Goal: Information Seeking & Learning: Understand process/instructions

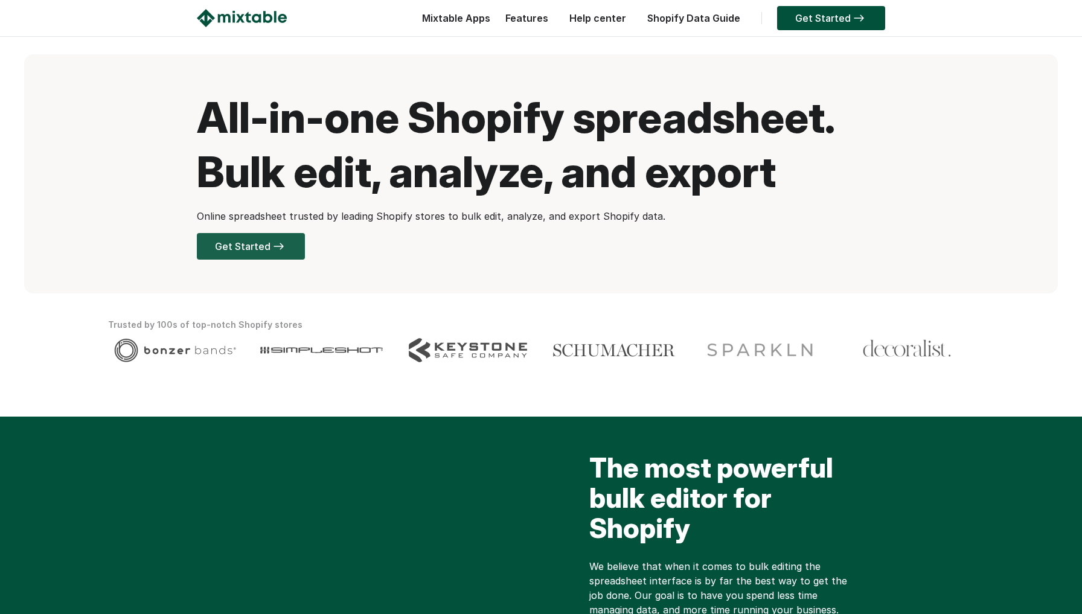
click at [289, 242] on link "Get Started" at bounding box center [251, 246] width 108 height 27
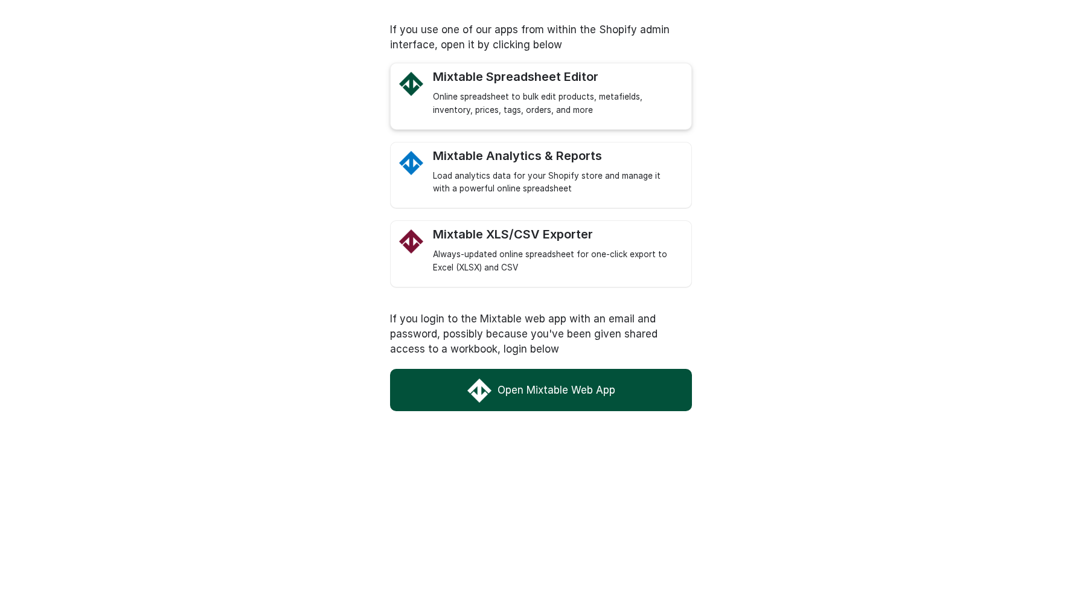
click at [535, 102] on div "Online spreadsheet to bulk edit products, metafields, inventory, prices, tags, …" at bounding box center [556, 104] width 246 height 27
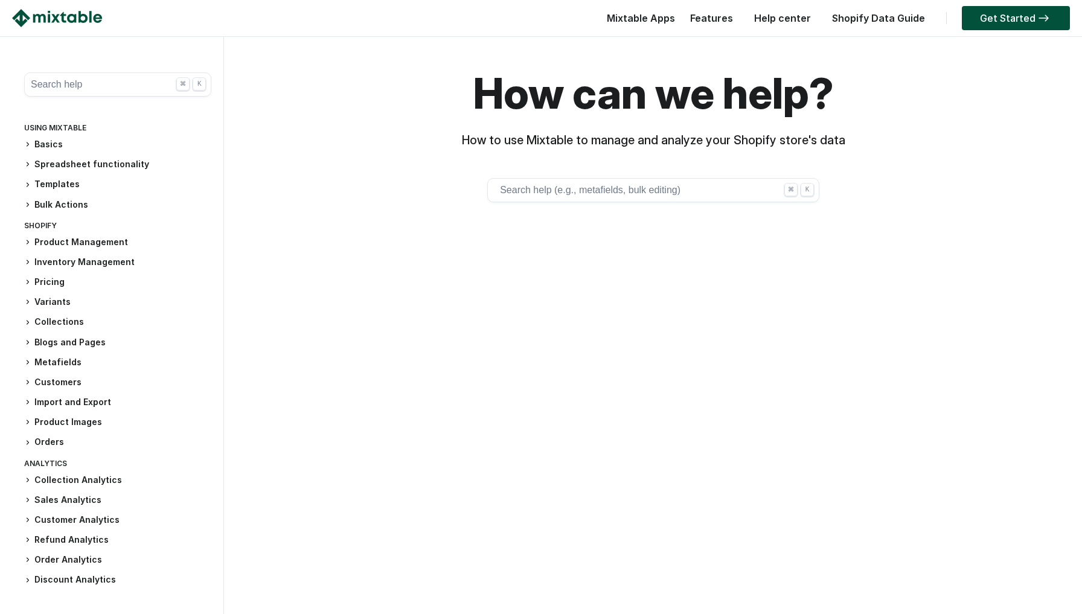
click at [548, 188] on button "Search help (e.g., metafields, bulk editing) ⌘ K" at bounding box center [653, 190] width 332 height 24
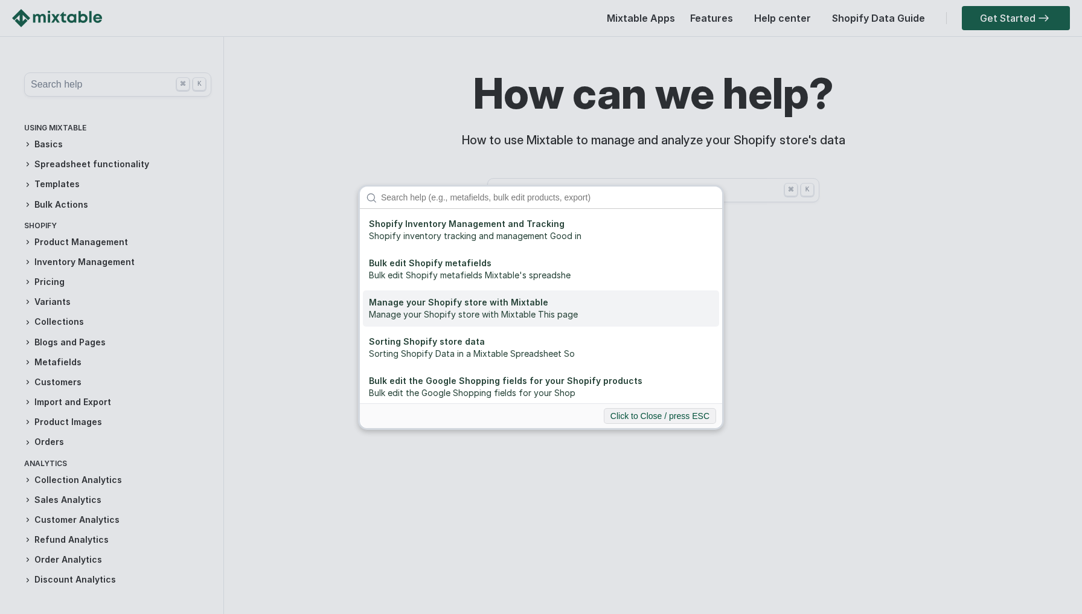
scroll to position [93, 0]
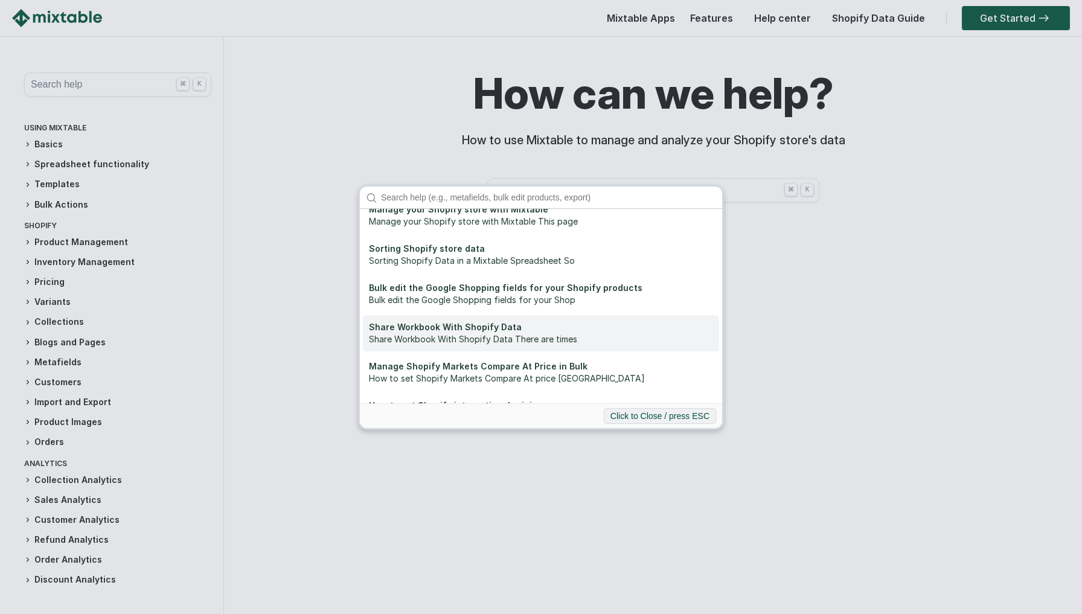
click at [468, 331] on div "Share Workbook With Shopify Data" at bounding box center [541, 327] width 344 height 12
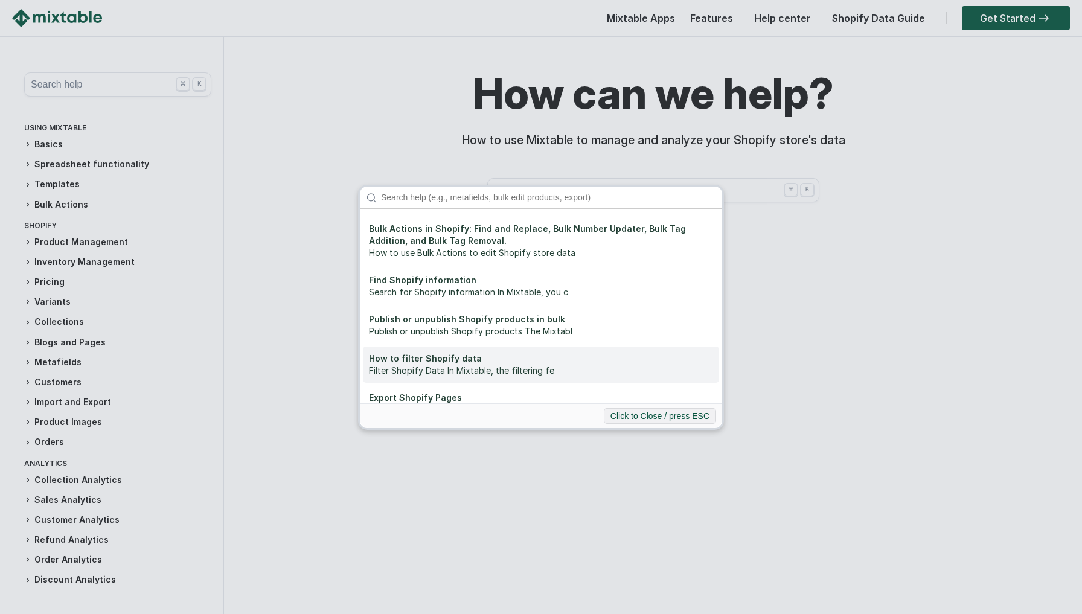
scroll to position [0, 0]
click at [608, 152] on div "Shopify Inventory Management and Tracking Shopify inventory tracking and manage…" at bounding box center [541, 307] width 1082 height 614
click at [729, 226] on div "Shopify Inventory Management and Tracking Shopify inventory tracking and manage…" at bounding box center [541, 307] width 1082 height 614
click at [631, 456] on div "Shopify Inventory Management and Tracking Shopify inventory tracking and manage…" at bounding box center [541, 307] width 1082 height 614
click at [640, 419] on button "Click to Close / press ESC" at bounding box center [660, 416] width 112 height 16
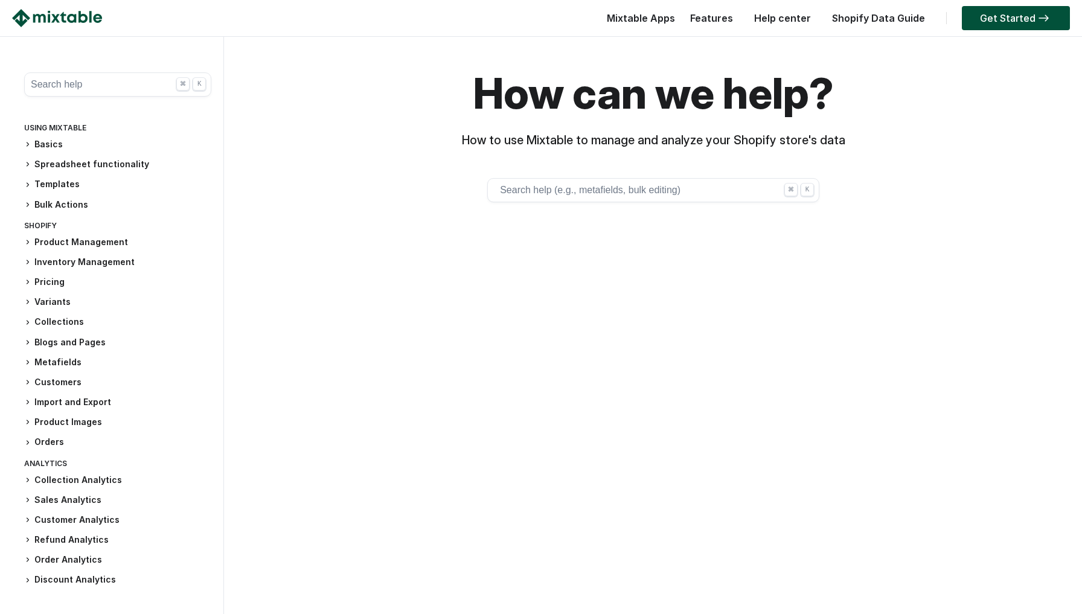
click at [576, 188] on button "Search help (e.g., metafields, bulk editing) ⌘ K" at bounding box center [653, 190] width 332 height 24
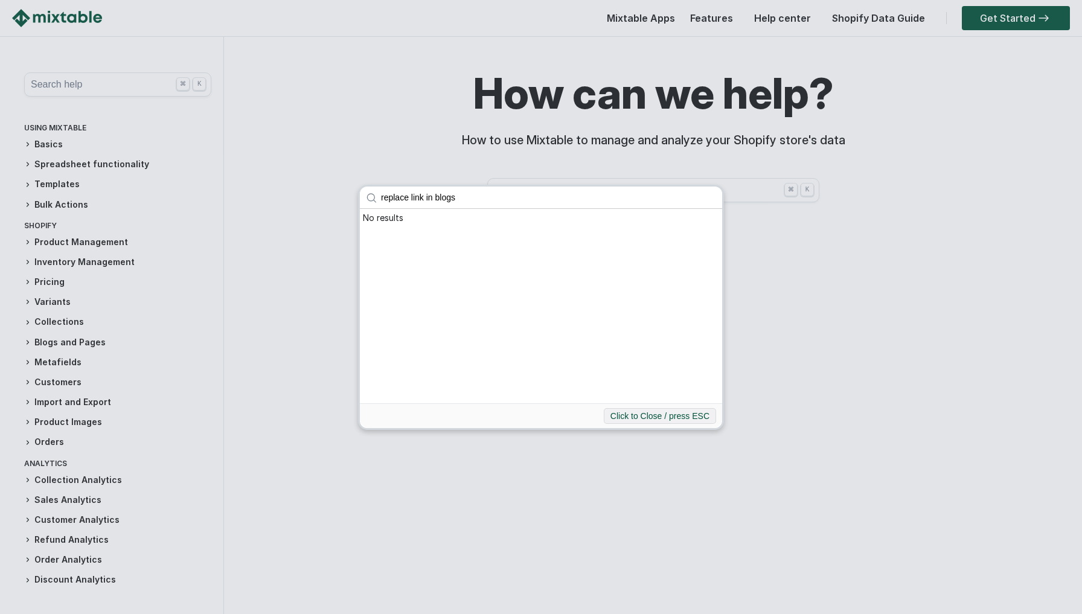
type input "replace link in blogs"
click button "submit" at bounding box center [0, 0] width 0 height 0
click at [626, 416] on button "Click to Close / press ESC" at bounding box center [660, 416] width 112 height 16
